Goal: Go to known website: Access a specific website the user already knows

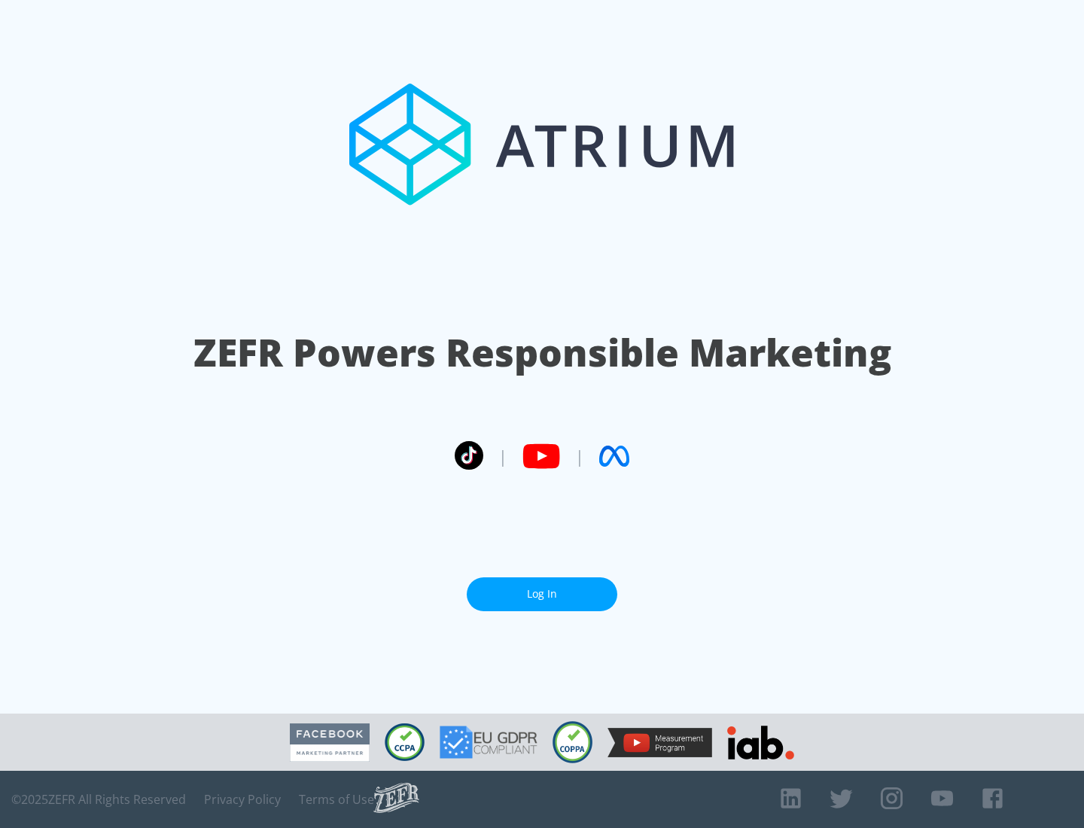
click at [542, 588] on link "Log In" at bounding box center [542, 595] width 151 height 34
